Goal: Information Seeking & Learning: Learn about a topic

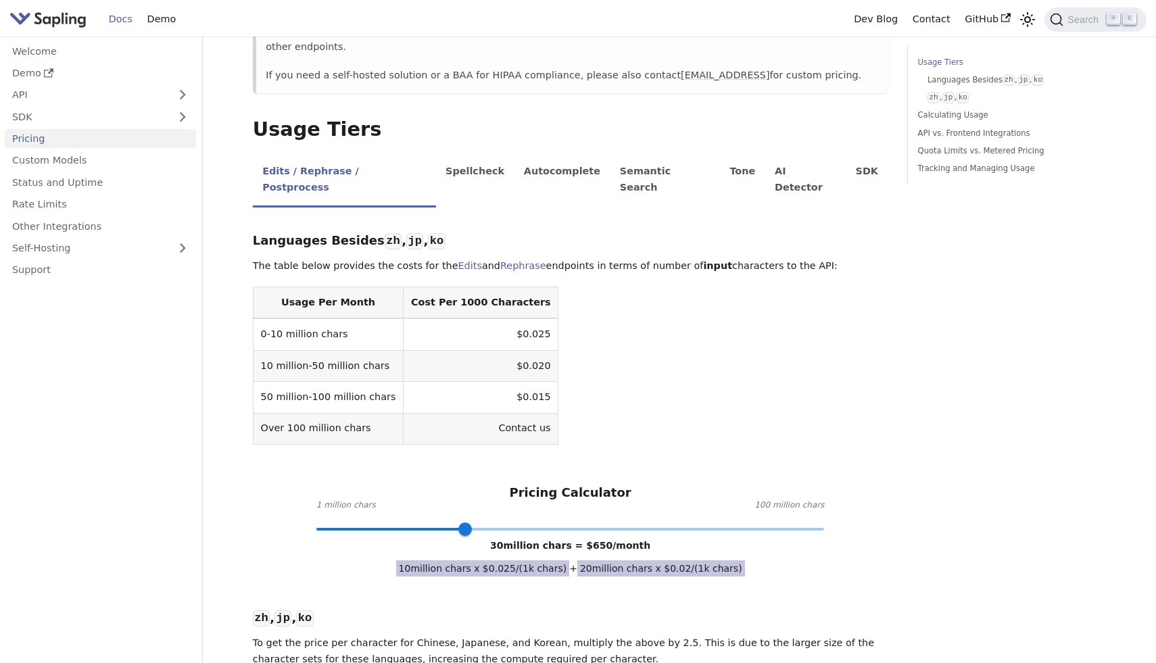
scroll to position [214, 0]
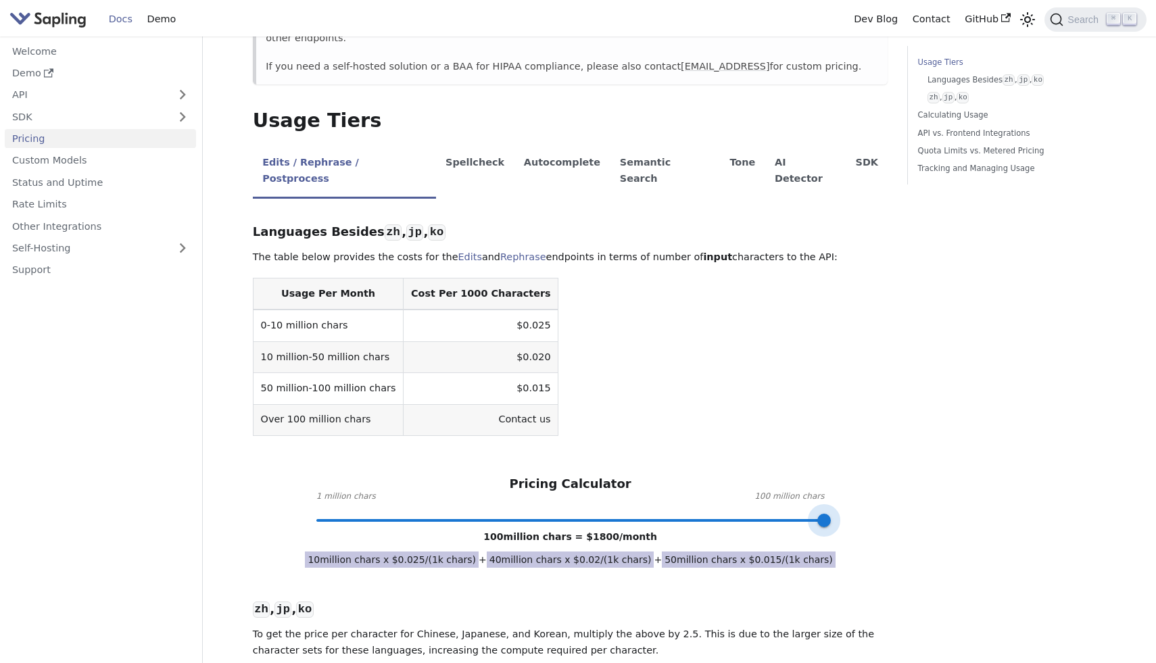
drag, startPoint x: 471, startPoint y: 493, endPoint x: 837, endPoint y: 492, distance: 365.6
click at [831, 514] on span at bounding box center [824, 521] width 14 height 14
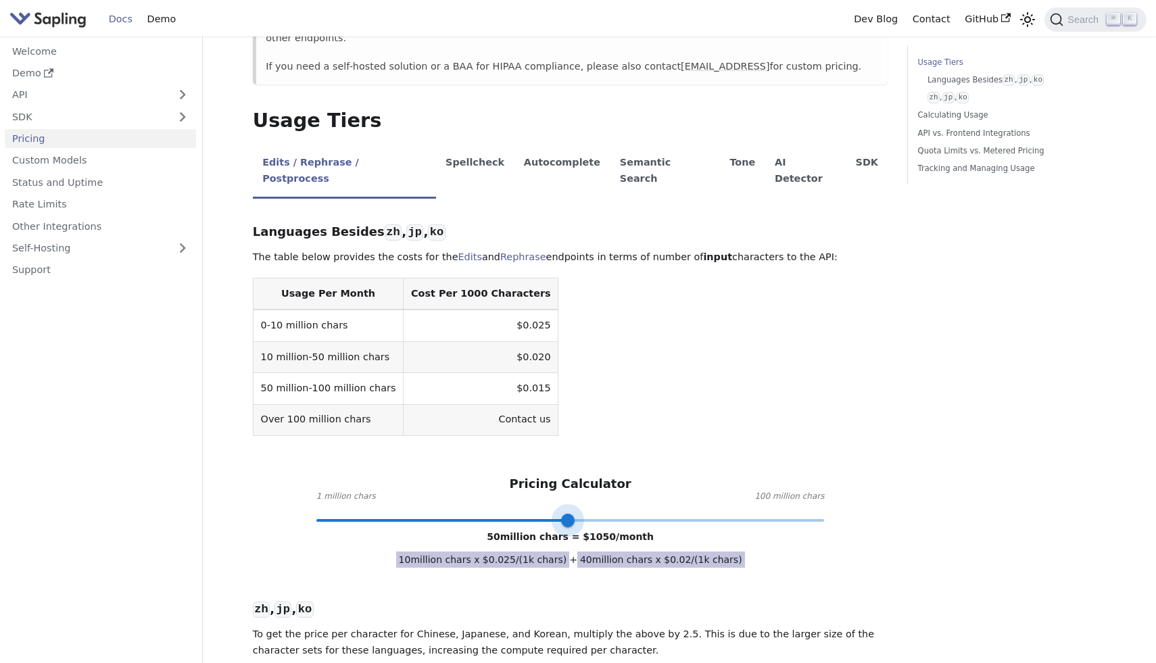
drag, startPoint x: 825, startPoint y: 493, endPoint x: 569, endPoint y: 494, distance: 256.1
click at [569, 514] on span at bounding box center [568, 521] width 14 height 14
type input "25"
drag, startPoint x: 562, startPoint y: 481, endPoint x: 439, endPoint y: 489, distance: 123.3
click at [438, 514] on span at bounding box center [440, 521] width 14 height 14
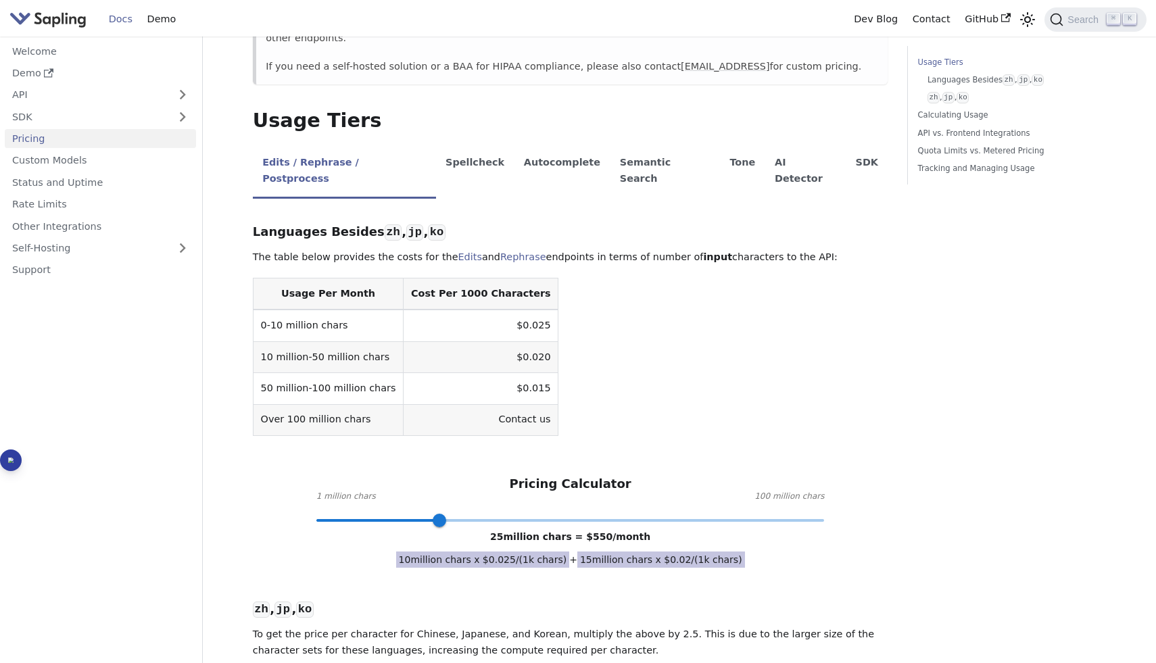
click at [633, 356] on table "Usage Per Month Cost Per 1000 Characters 0-10 million chars $0.025 10 million-5…" at bounding box center [570, 357] width 635 height 158
